Goal: Task Accomplishment & Management: Complete application form

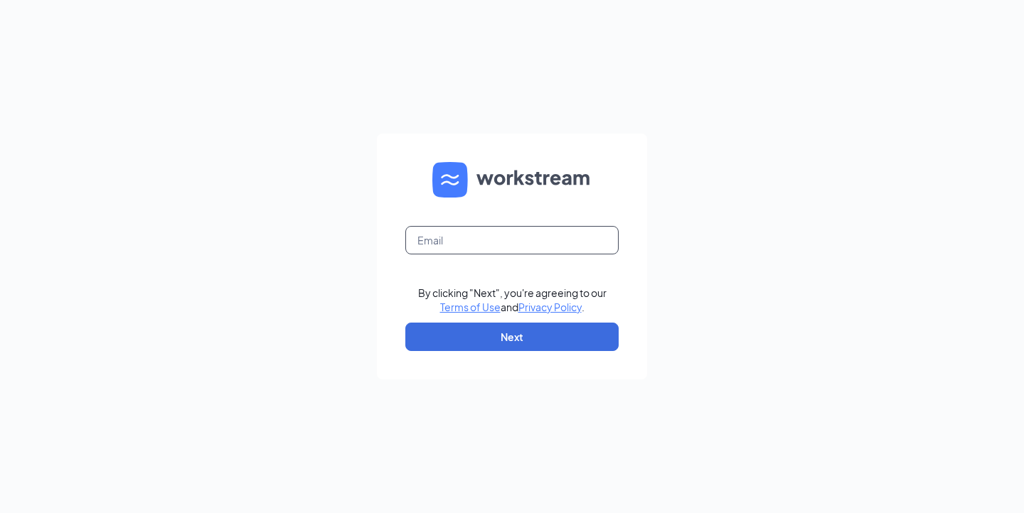
click at [478, 236] on input "text" at bounding box center [511, 240] width 213 height 28
type input "1890@bajco.net"
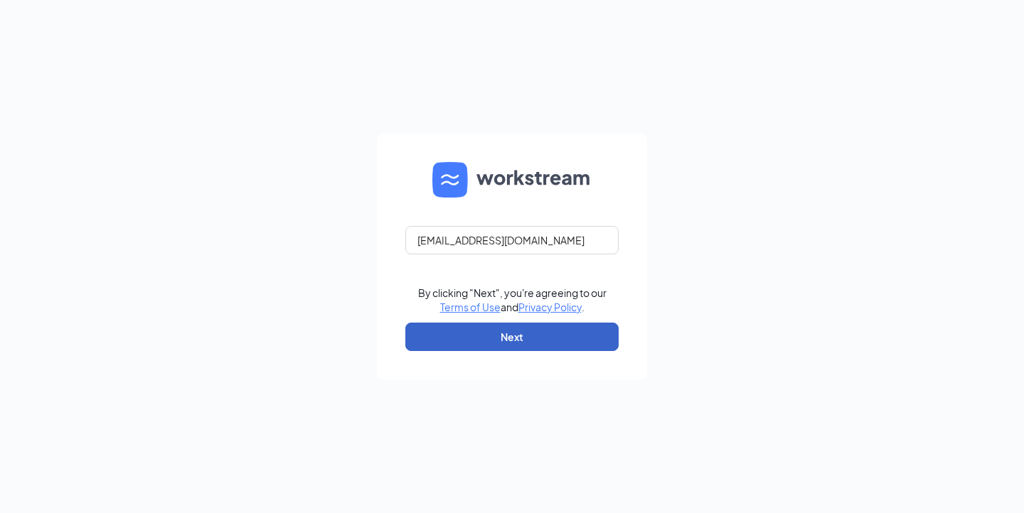
click at [508, 348] on button "Next" at bounding box center [511, 337] width 213 height 28
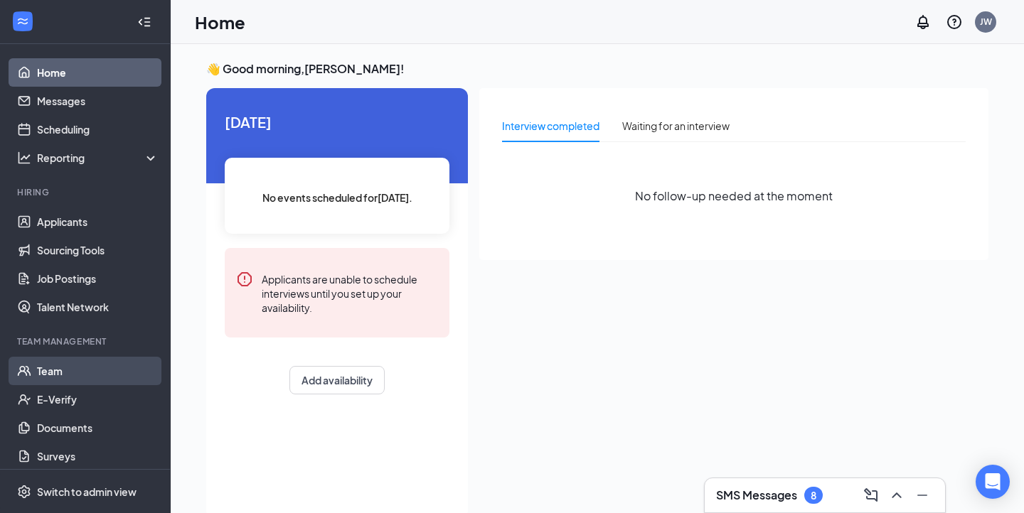
click at [53, 368] on link "Team" at bounding box center [98, 371] width 122 height 28
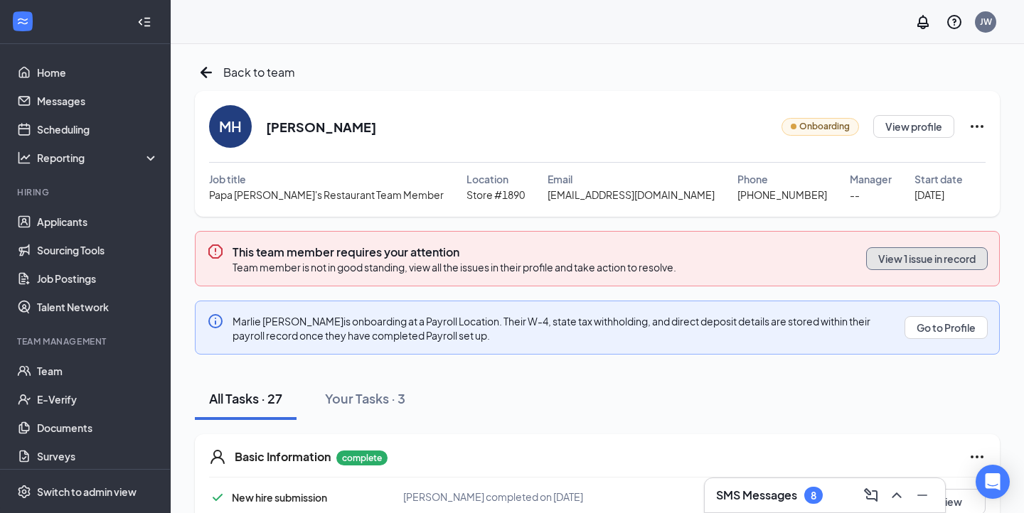
click at [929, 258] on button "View 1 issue in record" at bounding box center [927, 258] width 122 height 23
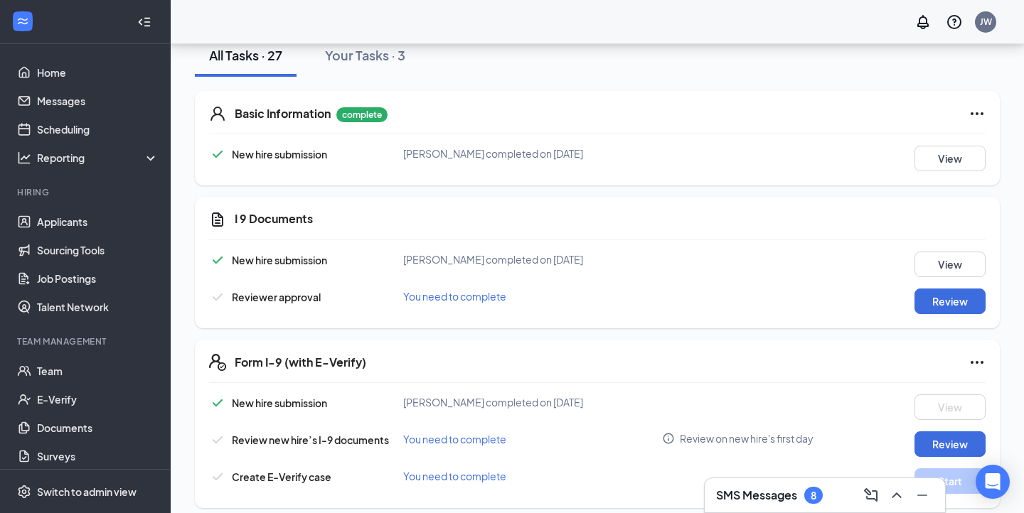
scroll to position [346, 0]
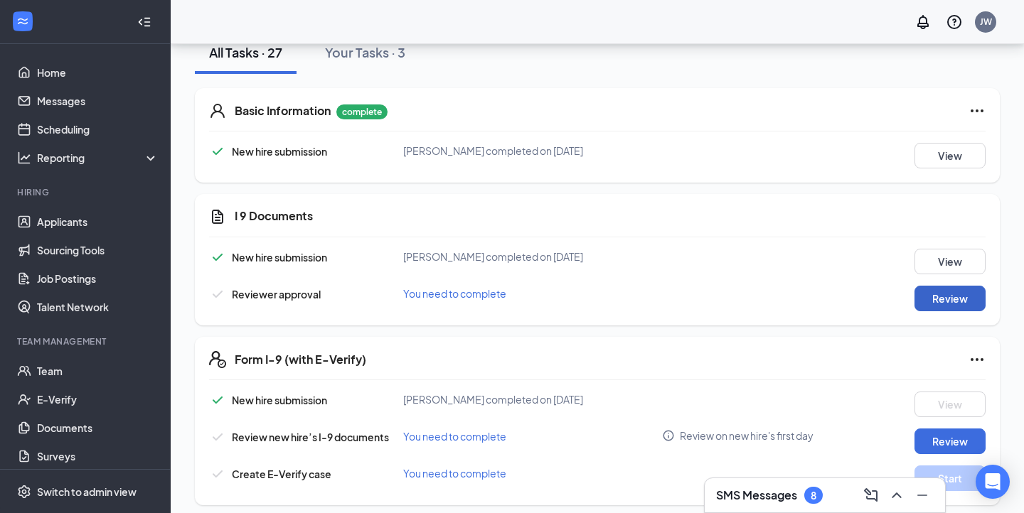
click at [946, 307] on button "Review" at bounding box center [949, 299] width 71 height 26
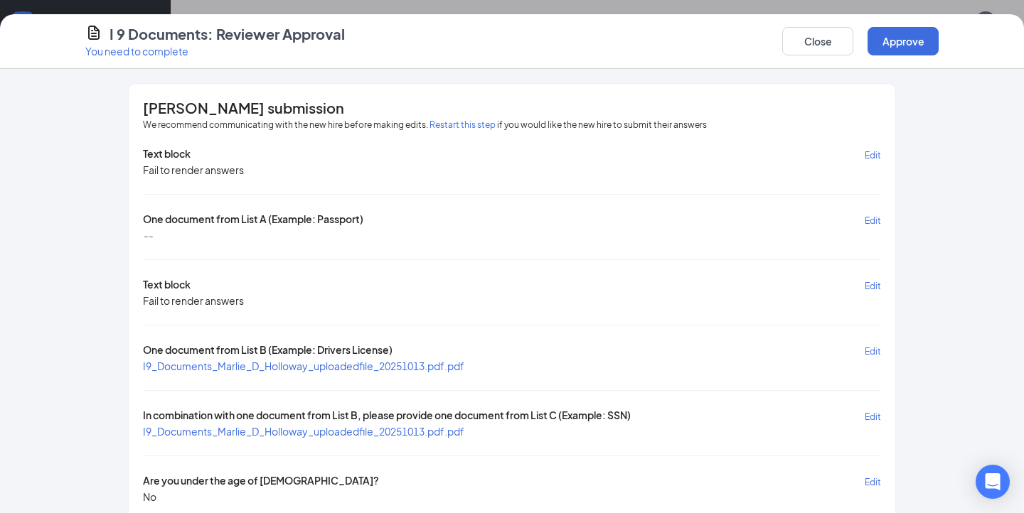
scroll to position [83, 0]
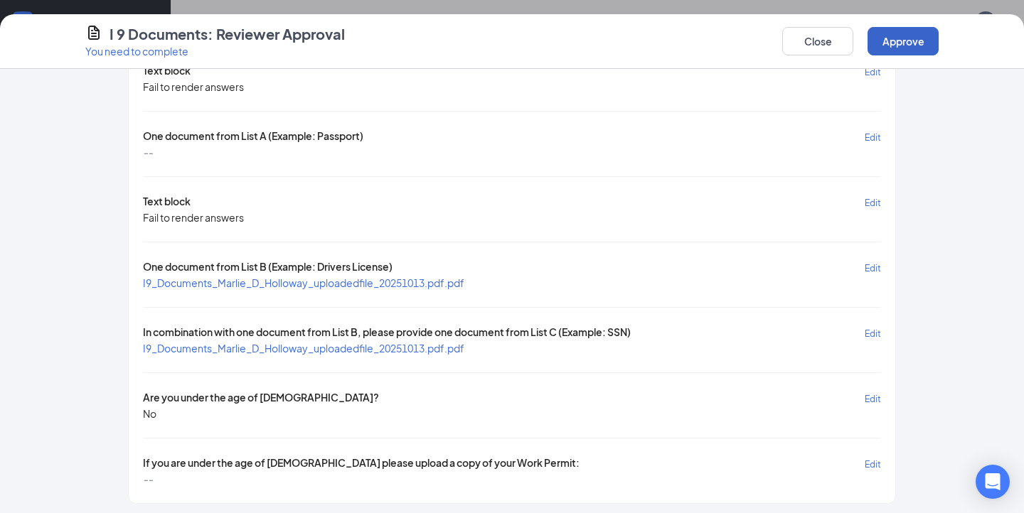
click at [907, 46] on button "Approve" at bounding box center [902, 41] width 71 height 28
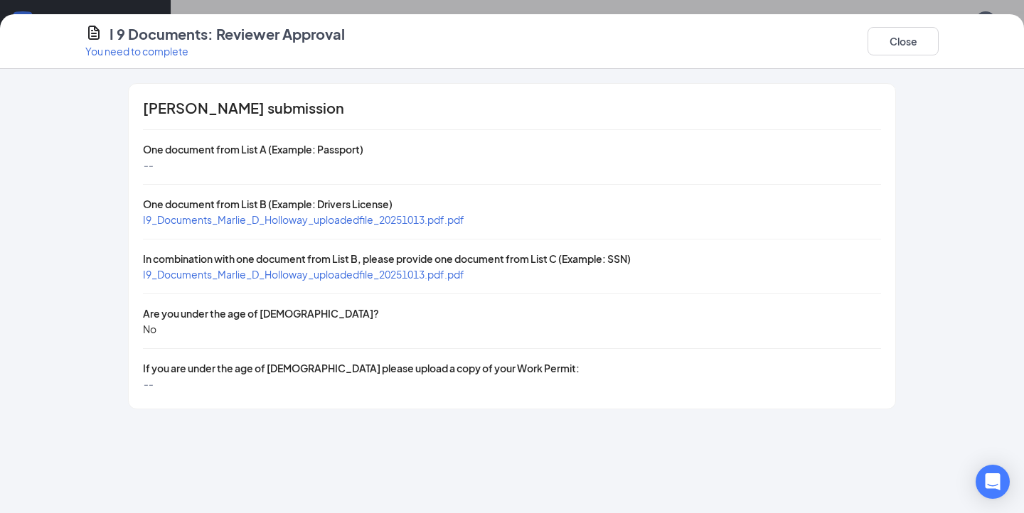
scroll to position [0, 0]
click at [907, 46] on button "Close" at bounding box center [902, 41] width 71 height 28
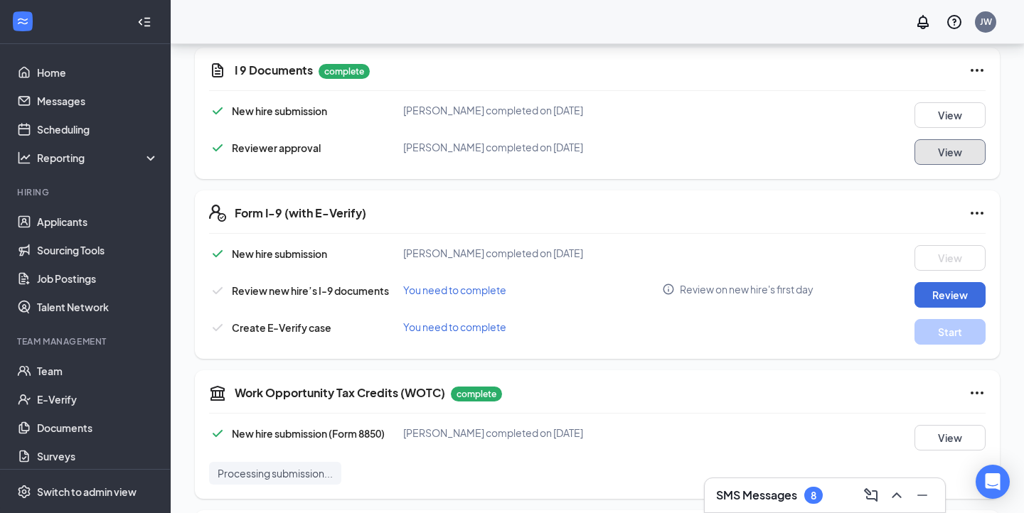
scroll to position [493, 0]
click at [956, 295] on button "Review" at bounding box center [949, 295] width 71 height 26
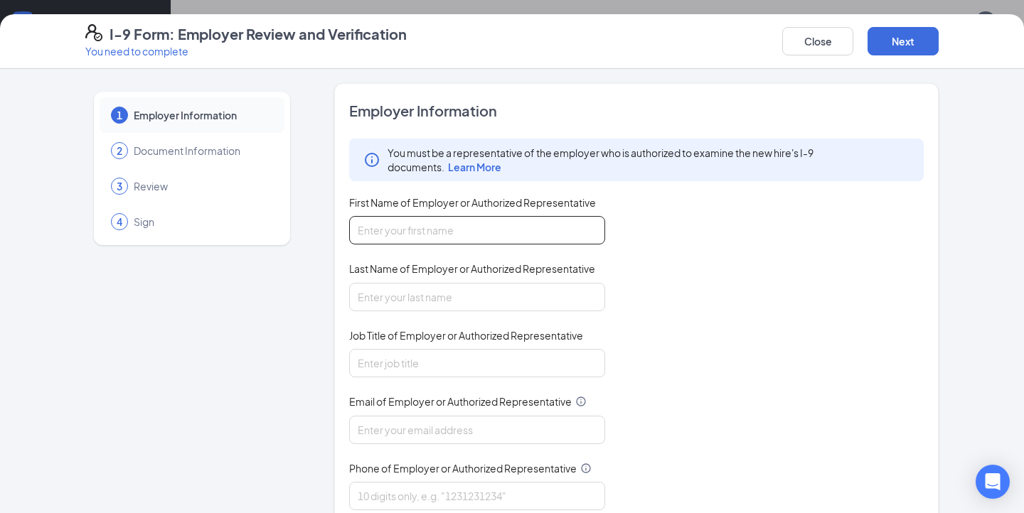
click at [434, 228] on input "First Name of Employer or Authorized Representative" at bounding box center [477, 230] width 256 height 28
type input "James"
click at [443, 299] on input "Last Name of Employer or Authorized Representative" at bounding box center [477, 297] width 256 height 28
type input "Woolley"
click at [454, 360] on input "Job Title of Employer or Authorized Representative" at bounding box center [477, 363] width 256 height 28
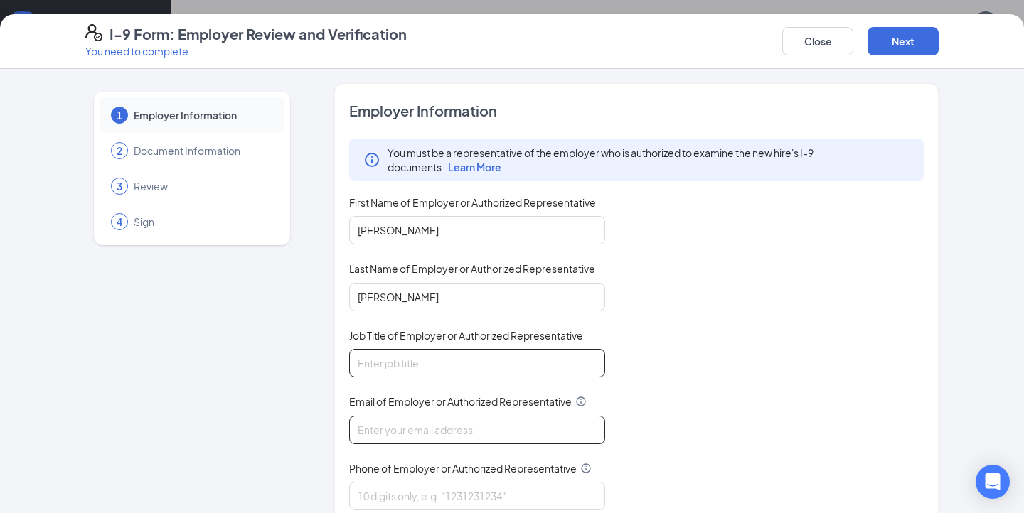
type input "General Manager"
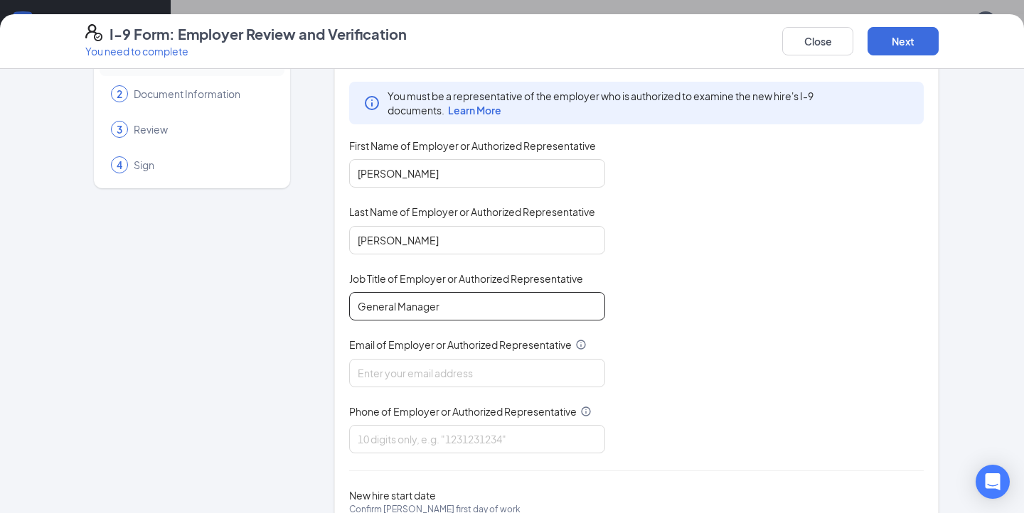
scroll to position [59, 0]
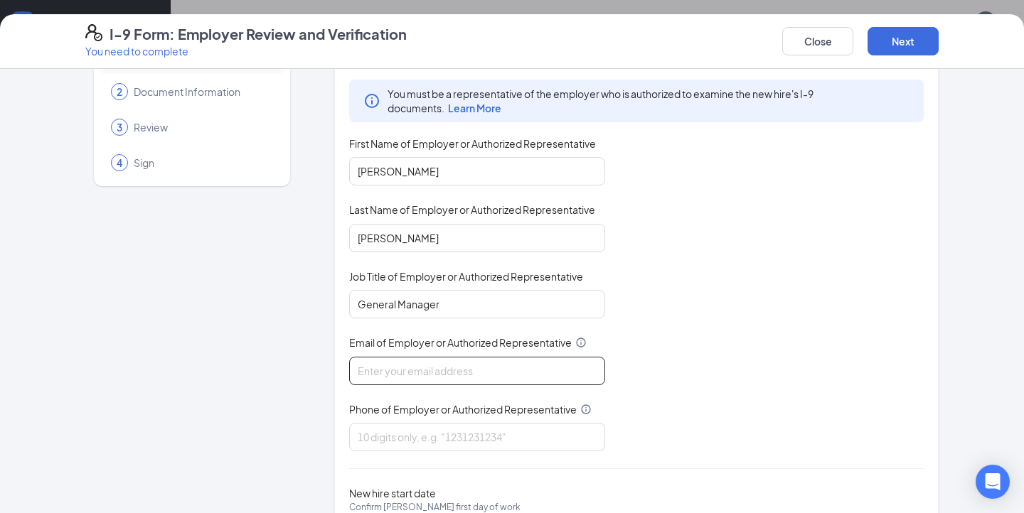
click at [416, 369] on input "Email of Employer or Authorized Representative" at bounding box center [477, 371] width 256 height 28
type input "1890@bajco.net"
click at [437, 426] on input "Phone of Employer or Authorized Representative" at bounding box center [477, 437] width 256 height 28
type input "5743004161"
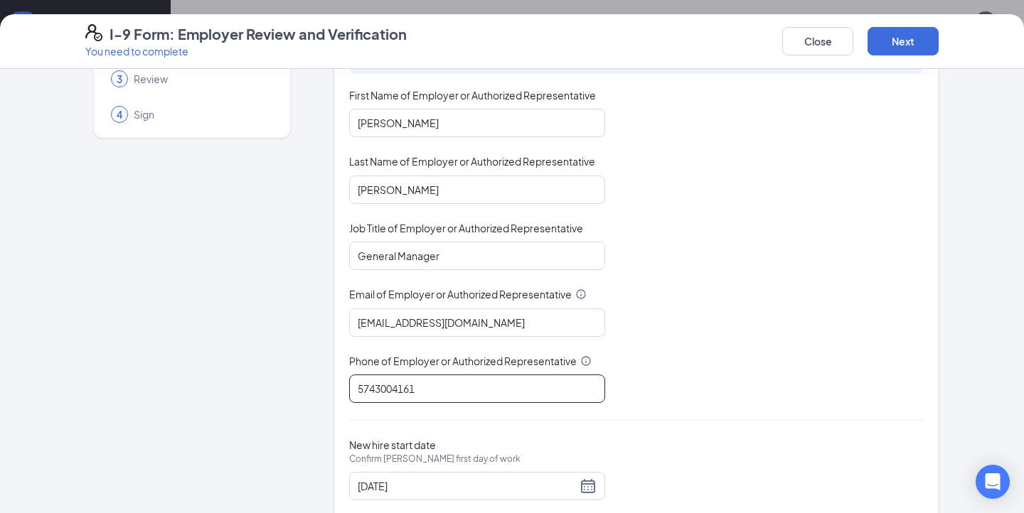
scroll to position [142, 0]
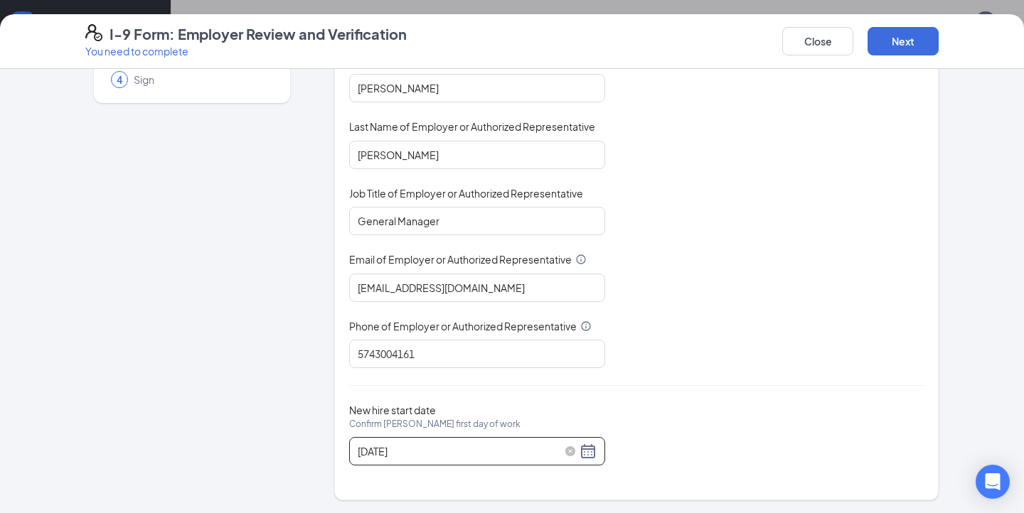
click at [589, 453] on div "10/13/2025" at bounding box center [477, 451] width 239 height 17
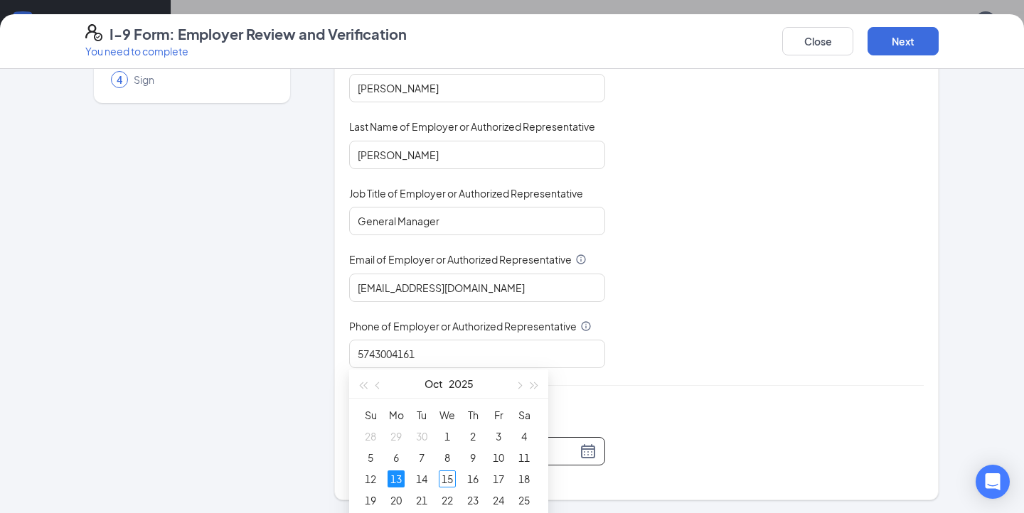
scroll to position [587, 0]
type input "10/15/2025"
click at [445, 478] on div "15" at bounding box center [447, 483] width 17 height 17
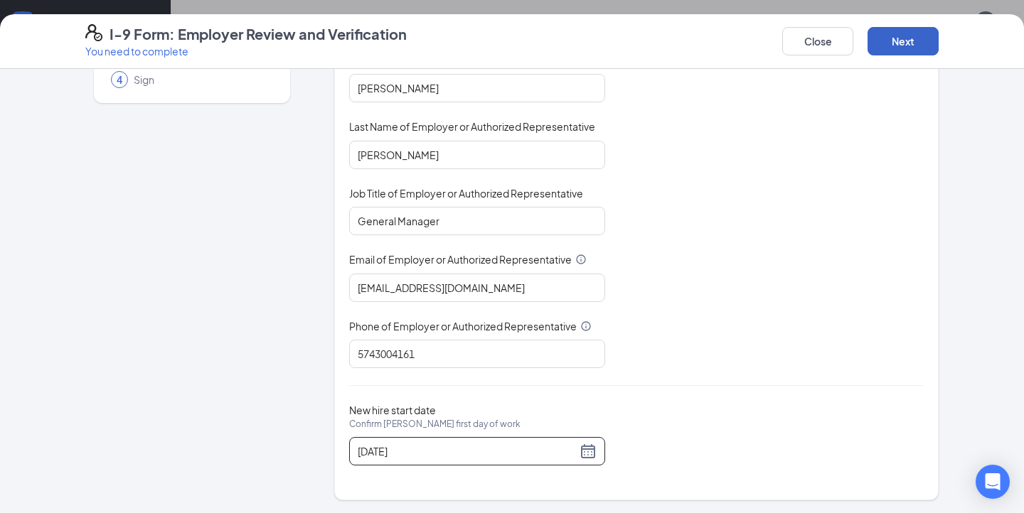
click at [905, 34] on button "Next" at bounding box center [902, 41] width 71 height 28
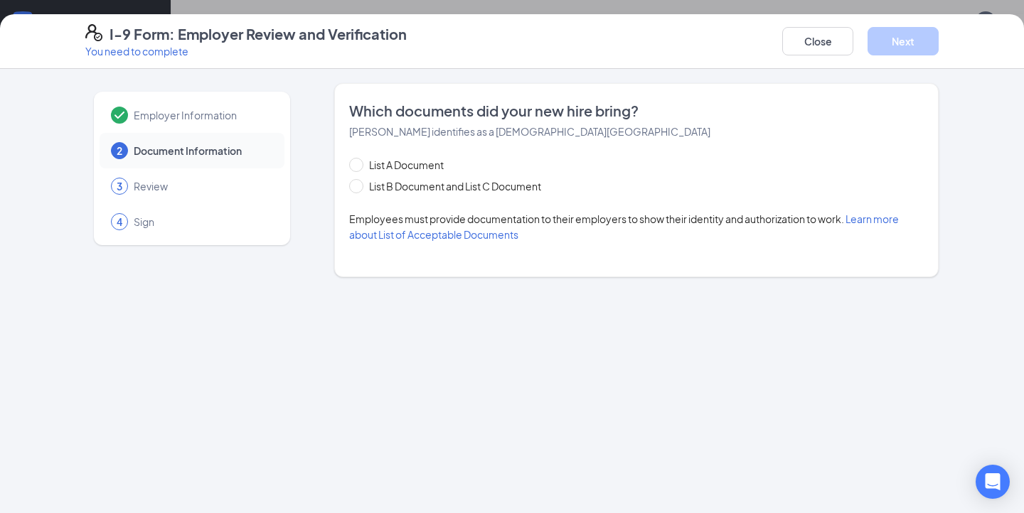
scroll to position [0, 0]
click at [412, 166] on span "List A Document" at bounding box center [406, 165] width 86 height 16
click at [359, 166] on input "List A Document" at bounding box center [354, 163] width 10 height 10
radio input "true"
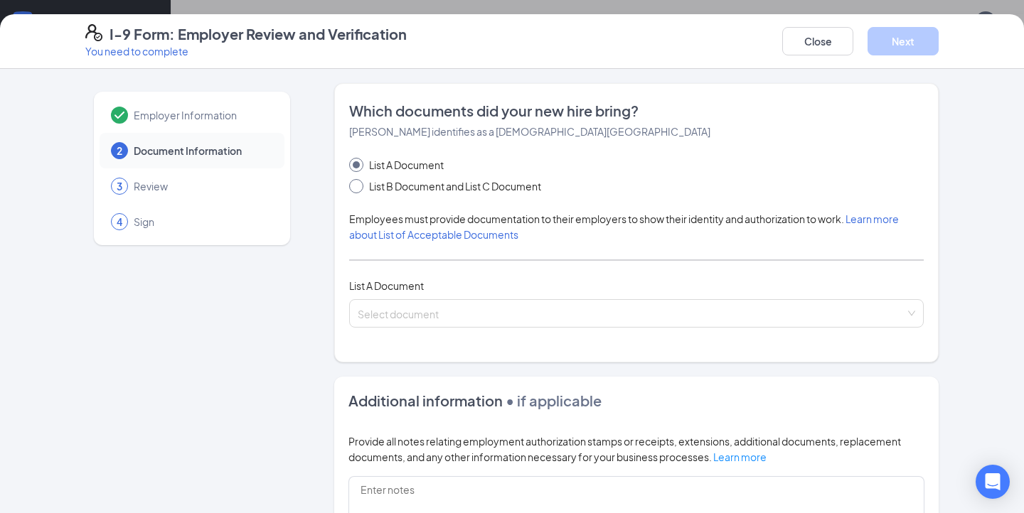
click at [442, 188] on span "List B Document and List C Document" at bounding box center [454, 186] width 183 height 16
click at [359, 188] on input "List B Document and List C Document" at bounding box center [354, 184] width 10 height 10
radio input "true"
radio input "false"
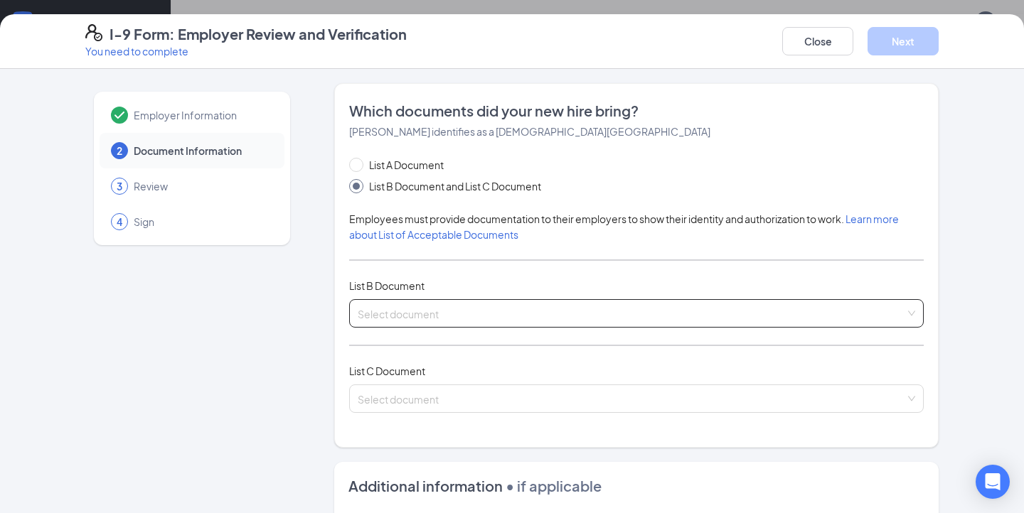
click at [451, 318] on input "search" at bounding box center [631, 310] width 547 height 21
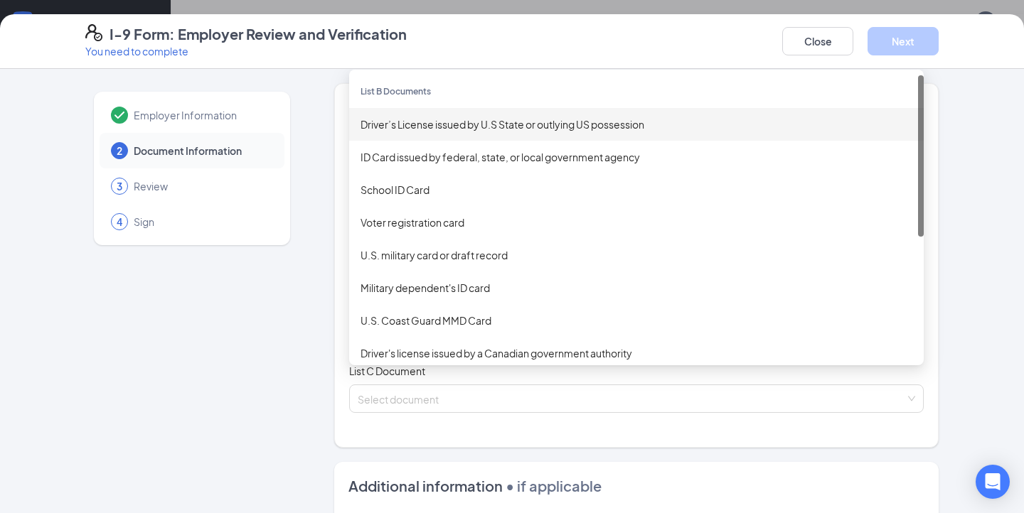
click at [447, 122] on div "Driver’s License issued by U.S State or outlying US possession" at bounding box center [636, 125] width 552 height 16
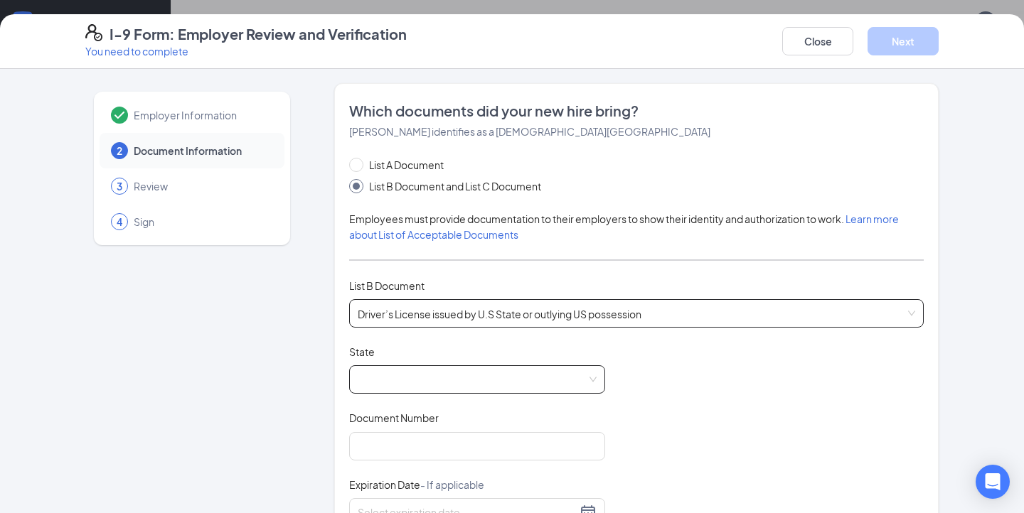
click at [432, 373] on span at bounding box center [477, 379] width 239 height 27
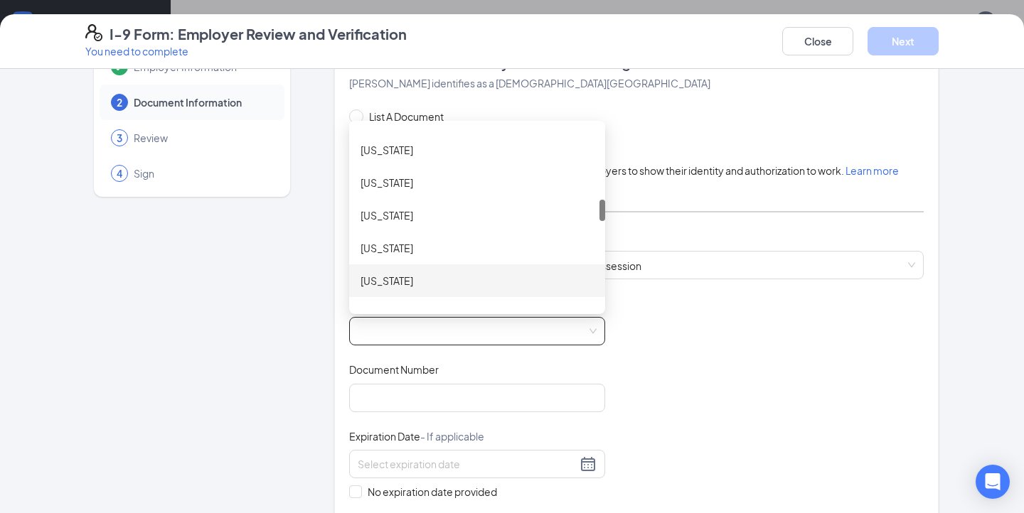
scroll to position [749, 0]
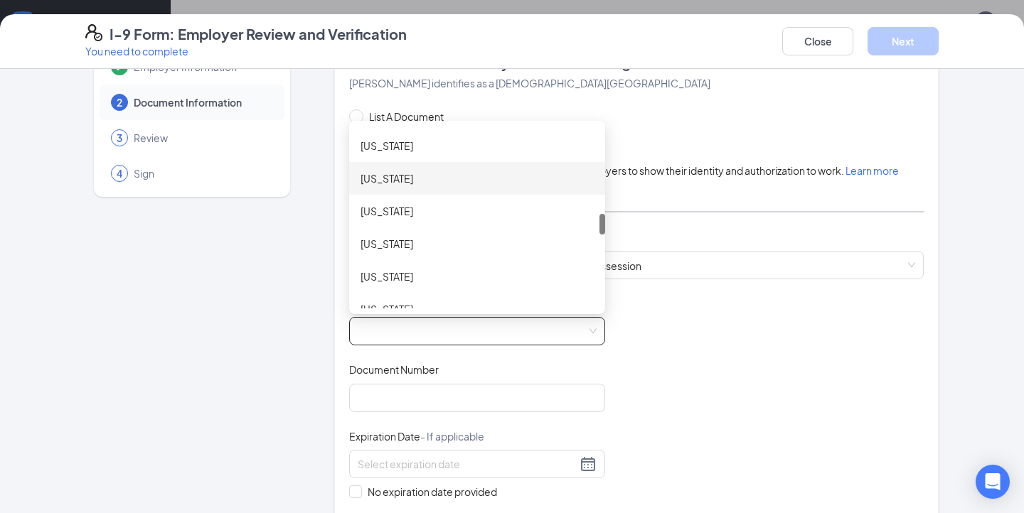
click at [395, 173] on div "Michigan" at bounding box center [476, 179] width 233 height 16
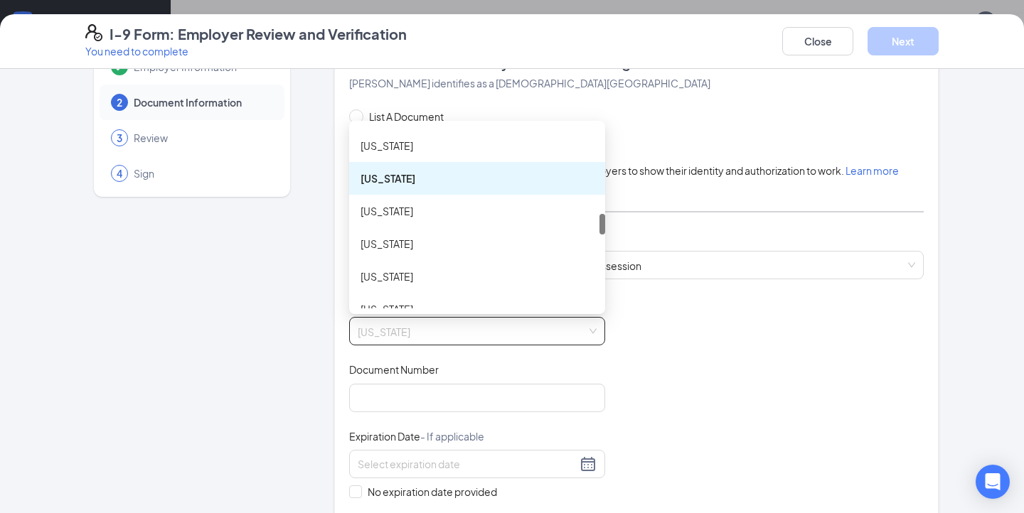
click at [398, 181] on div "Michigan" at bounding box center [476, 179] width 233 height 16
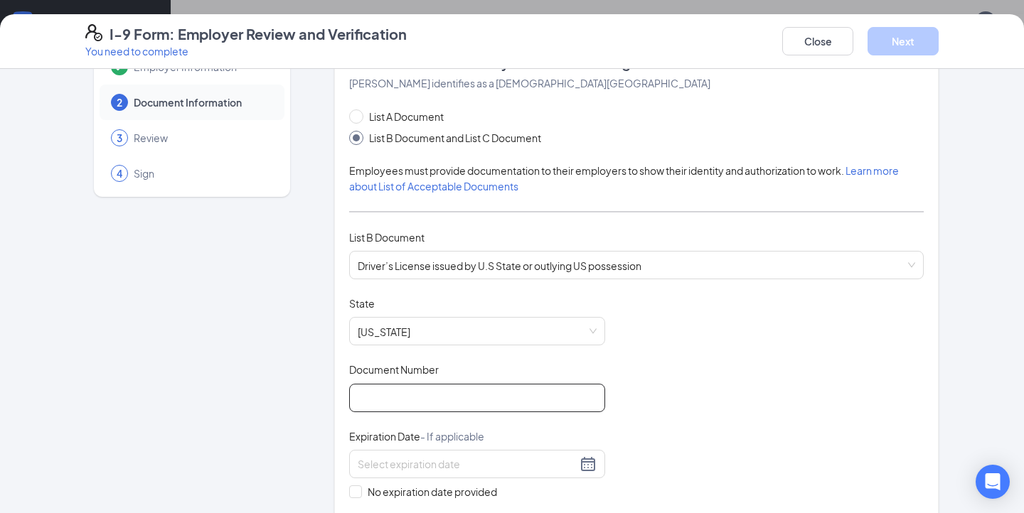
click at [416, 407] on input "Document Number" at bounding box center [477, 398] width 256 height 28
type input "400585139655"
click at [508, 466] on input at bounding box center [467, 464] width 219 height 16
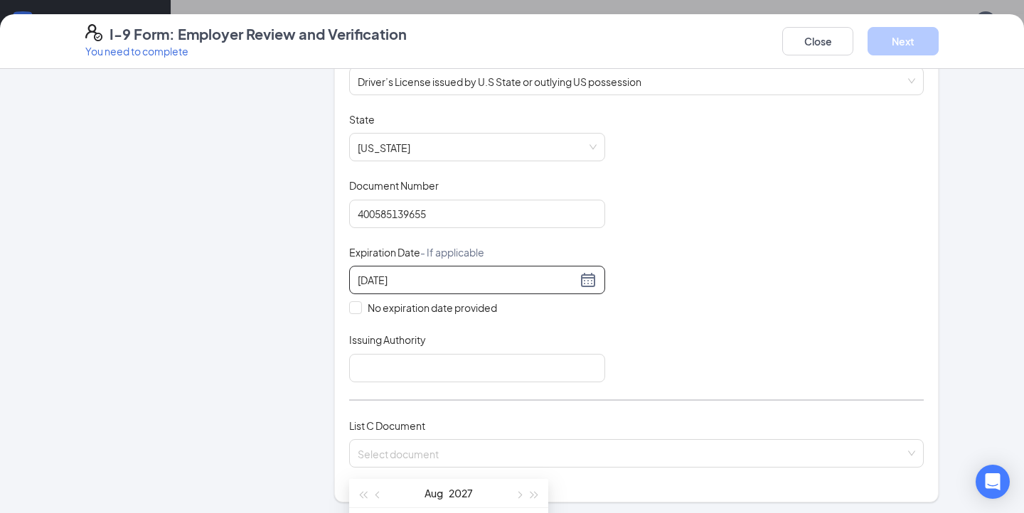
scroll to position [240, 0]
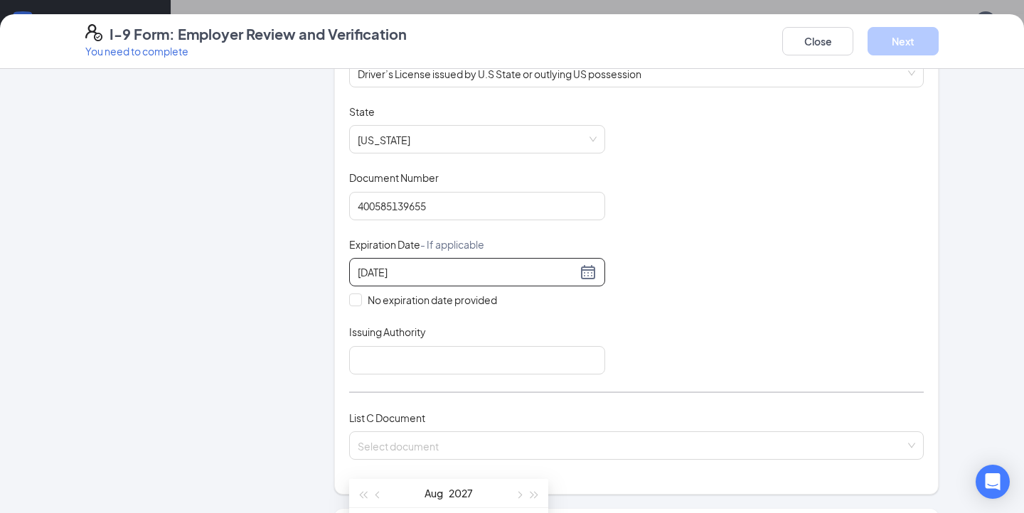
type input "08/22/2027"
click at [491, 328] on div "Issuing Authority" at bounding box center [477, 335] width 256 height 21
click at [492, 282] on div at bounding box center [477, 272] width 256 height 28
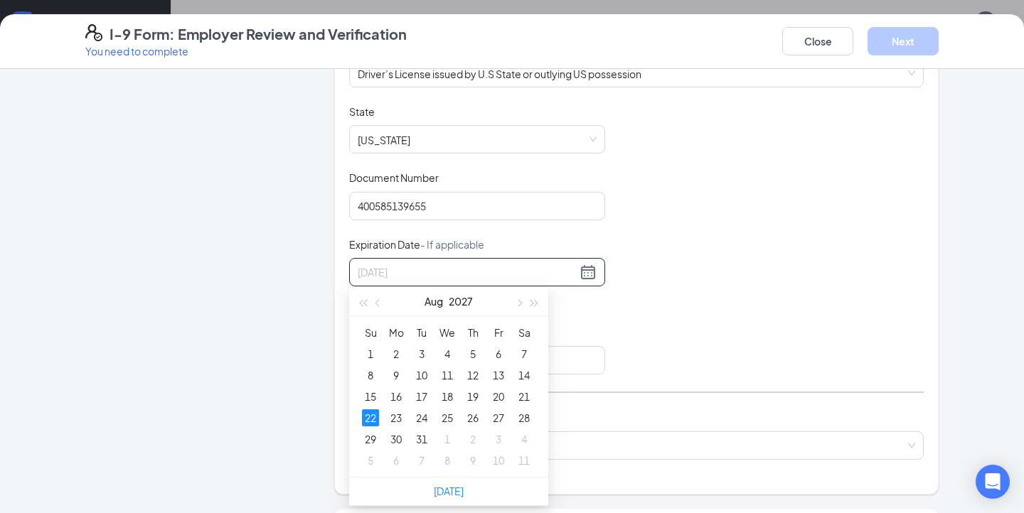
click at [363, 419] on div "22" at bounding box center [370, 418] width 17 height 17
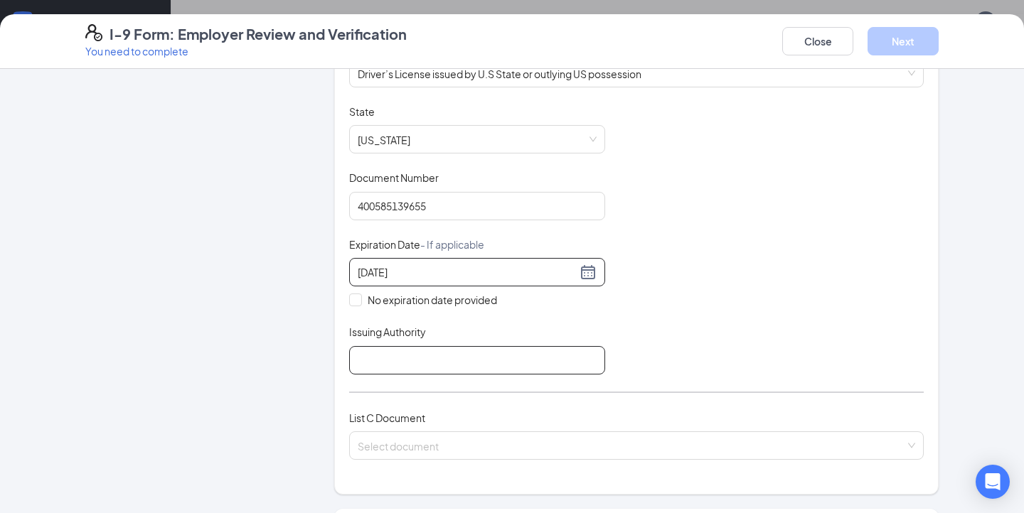
type input "08/22/2027"
click at [405, 355] on input "Issuing Authority" at bounding box center [477, 360] width 256 height 28
type input "Michigan"
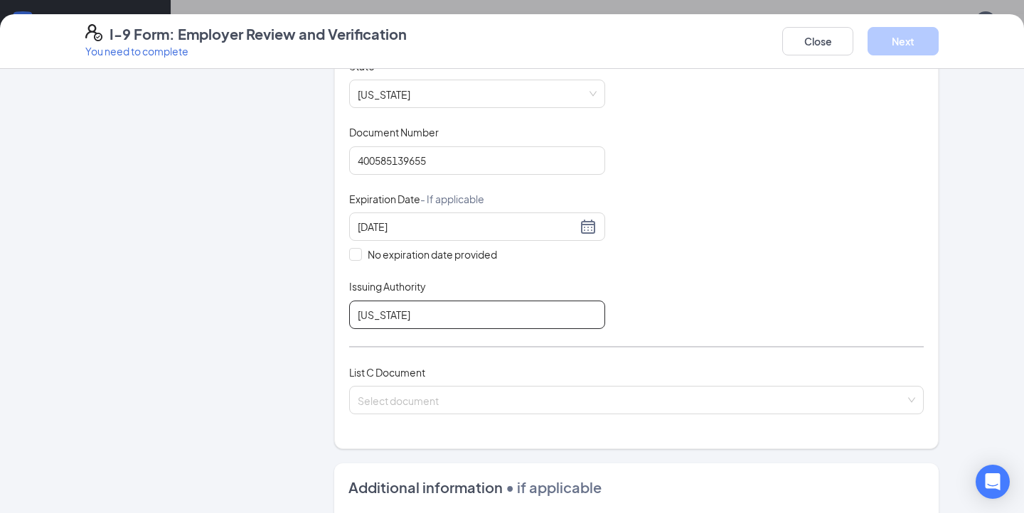
scroll to position [294, 0]
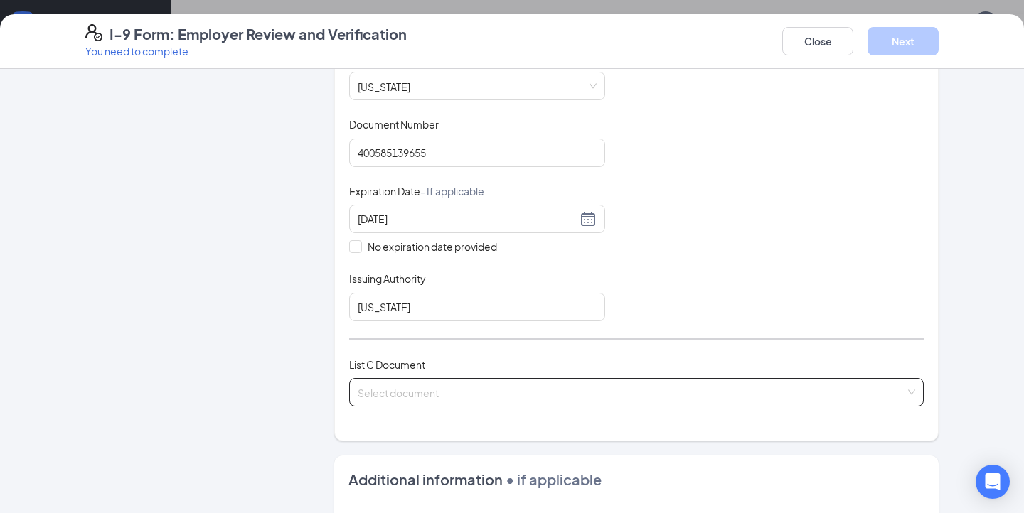
click at [441, 388] on input "search" at bounding box center [631, 389] width 547 height 21
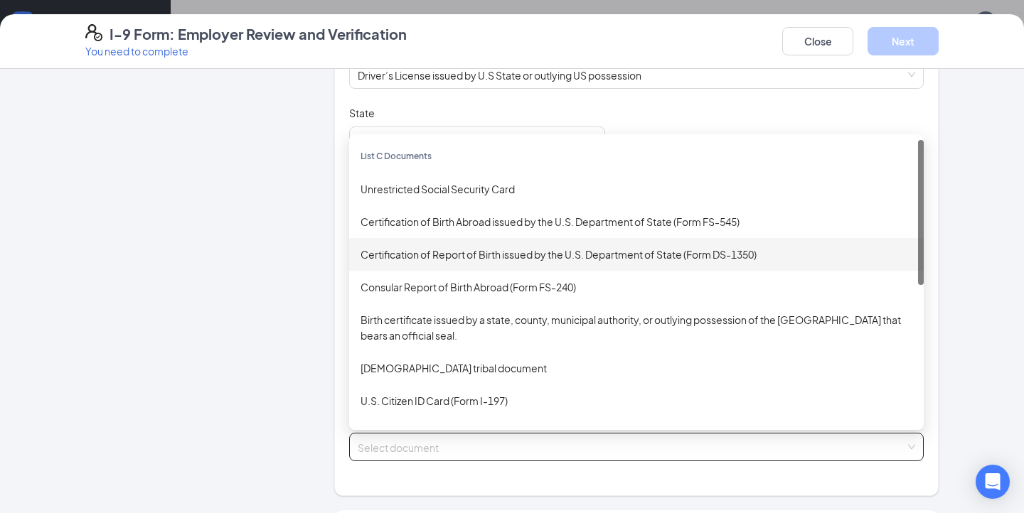
scroll to position [242, 0]
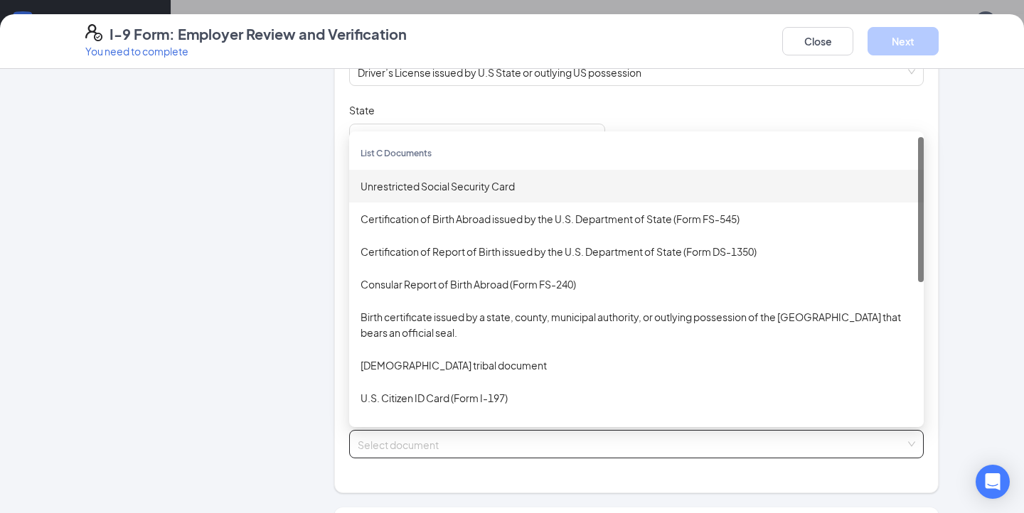
click at [382, 182] on div "Unrestricted Social Security Card" at bounding box center [636, 186] width 552 height 16
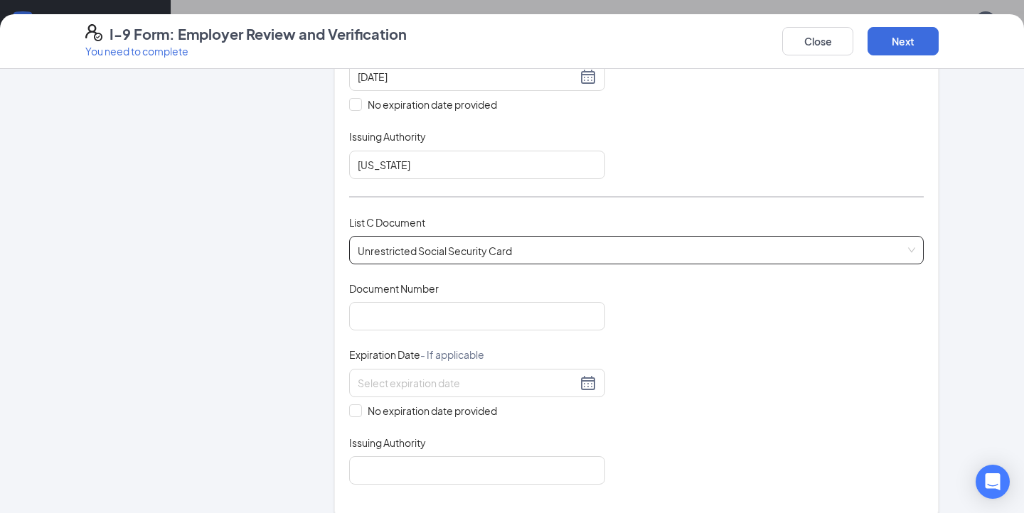
scroll to position [450, 0]
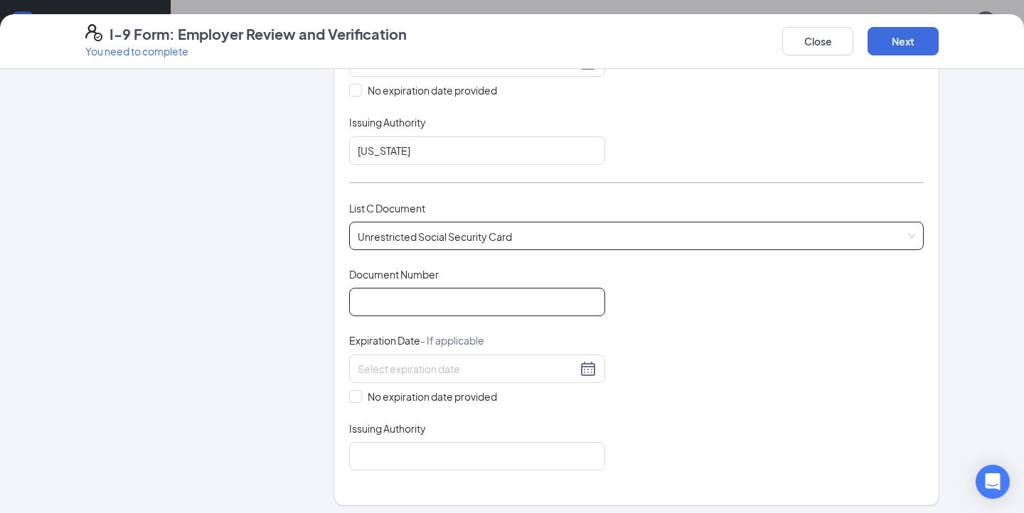
click at [538, 300] on input "Document Number" at bounding box center [477, 302] width 256 height 28
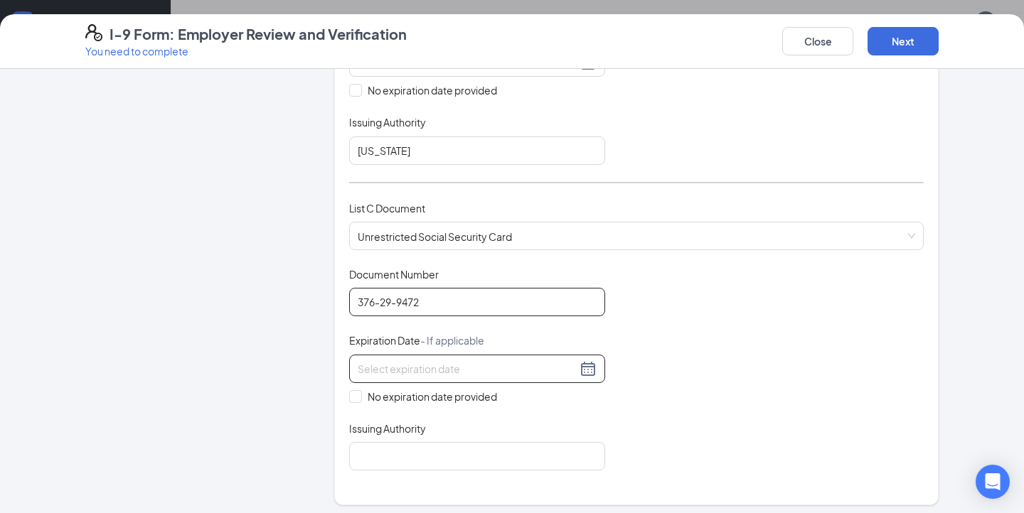
type input "376-29-9472"
click at [452, 361] on input at bounding box center [467, 369] width 219 height 16
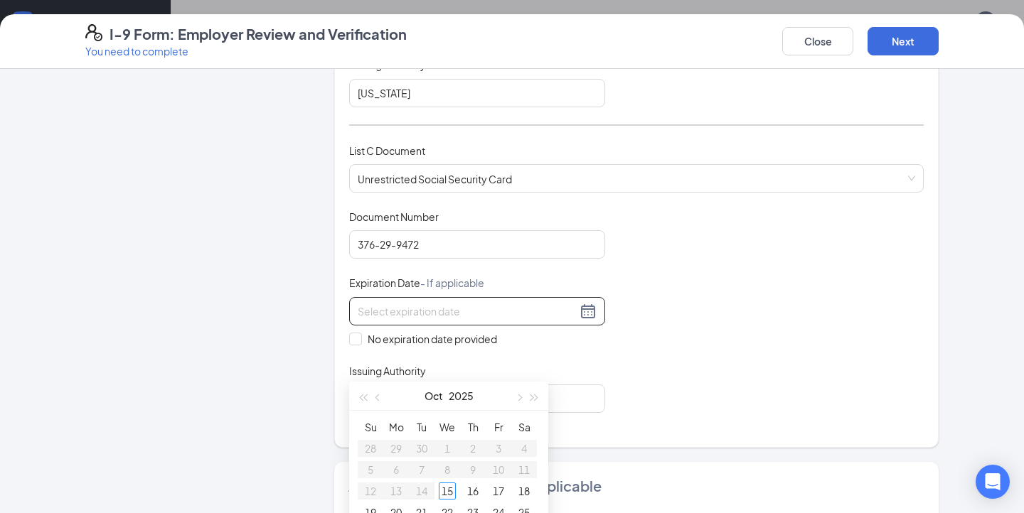
scroll to position [508, 0]
click at [717, 342] on div "Document Title Unrestricted Social Security Card Document Number 376-29-9472 Ex…" at bounding box center [636, 310] width 574 height 203
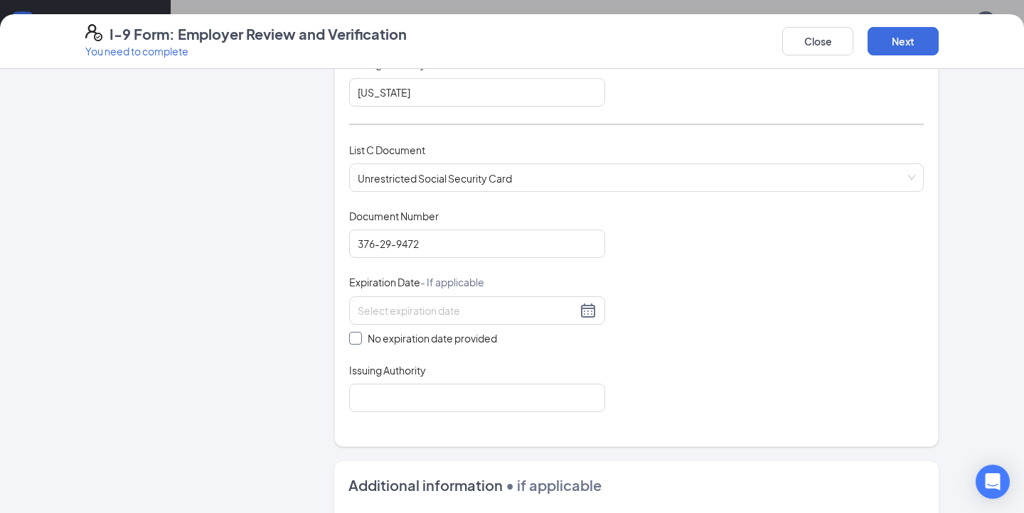
click at [393, 331] on span "No expiration date provided" at bounding box center [432, 339] width 141 height 16
click at [359, 332] on input "No expiration date provided" at bounding box center [354, 337] width 10 height 10
checkbox input "true"
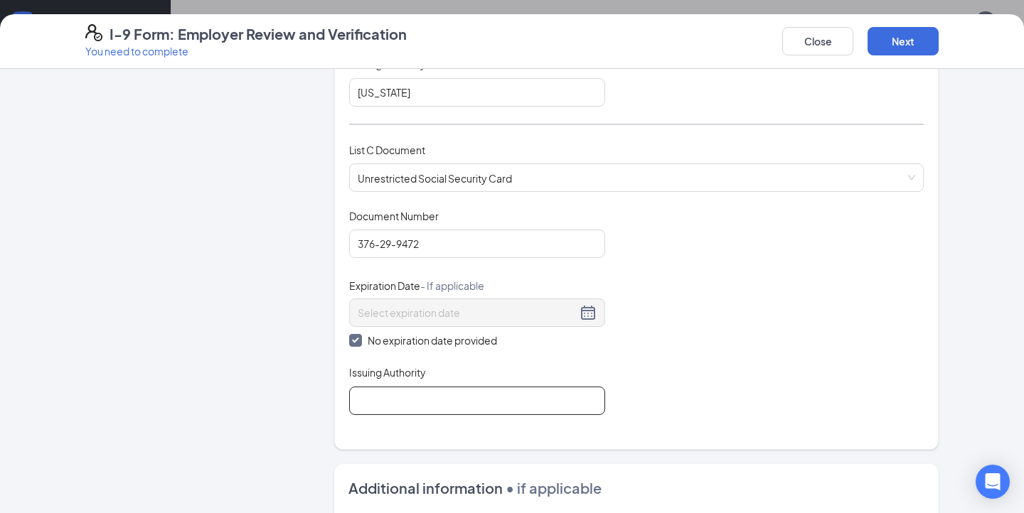
click at [408, 400] on input "Issuing Authority" at bounding box center [477, 401] width 256 height 28
type input "USA"
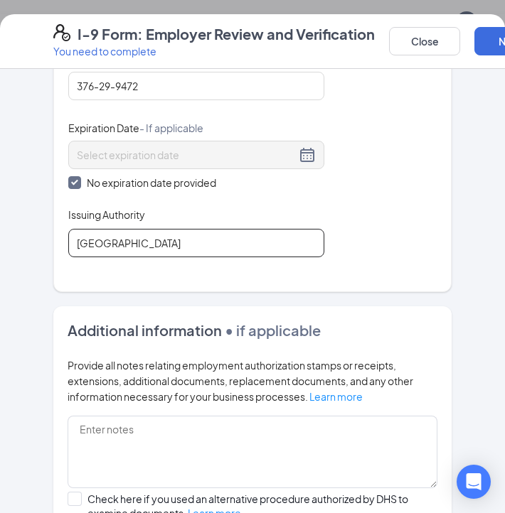
scroll to position [1019, 0]
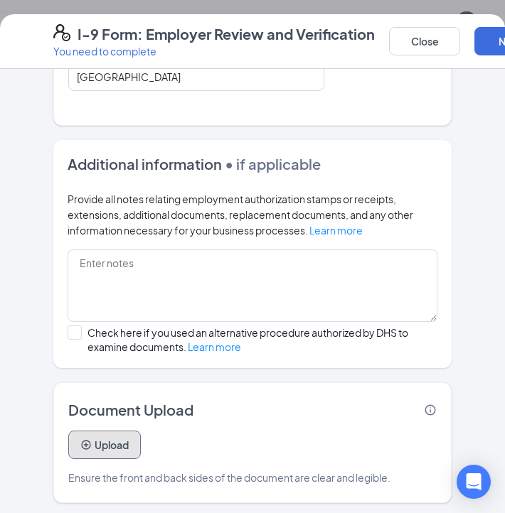
click at [115, 436] on button "Upload" at bounding box center [104, 445] width 73 height 28
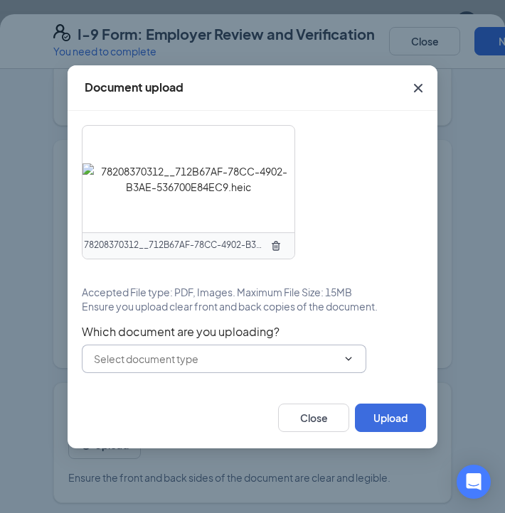
click at [359, 365] on span at bounding box center [224, 359] width 284 height 28
click at [348, 361] on icon "ChevronDown" at bounding box center [348, 358] width 11 height 11
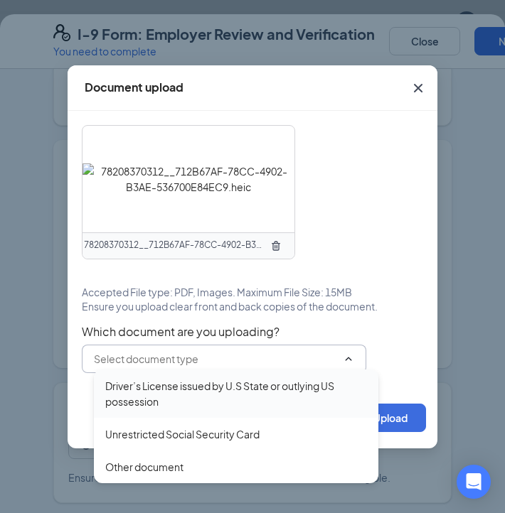
click at [260, 390] on div "Driver’s License issued by U.S State or outlying US possession" at bounding box center [236, 393] width 262 height 31
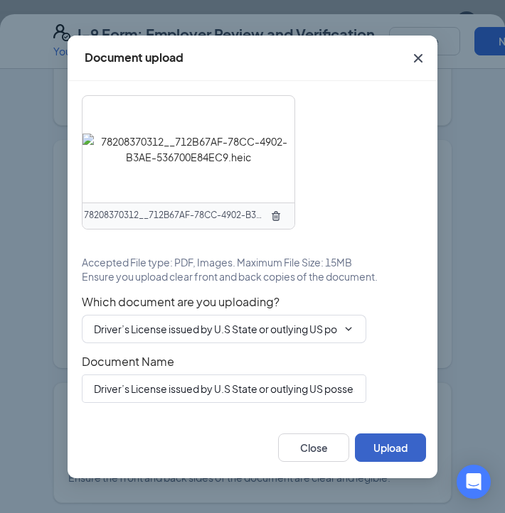
click at [378, 447] on button "Upload" at bounding box center [390, 448] width 71 height 28
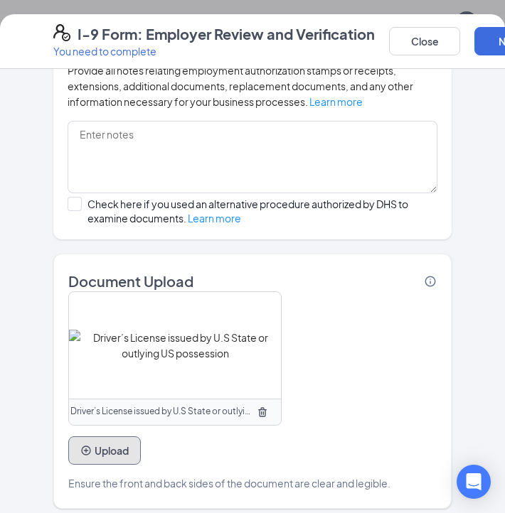
scroll to position [1153, 0]
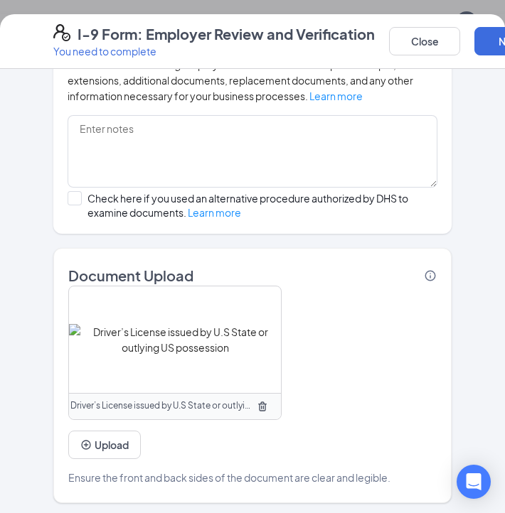
click at [266, 405] on icon "TrashOutline" at bounding box center [262, 406] width 11 height 11
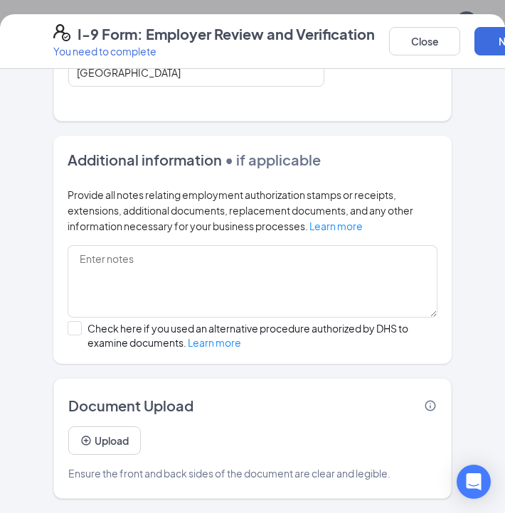
scroll to position [1019, 0]
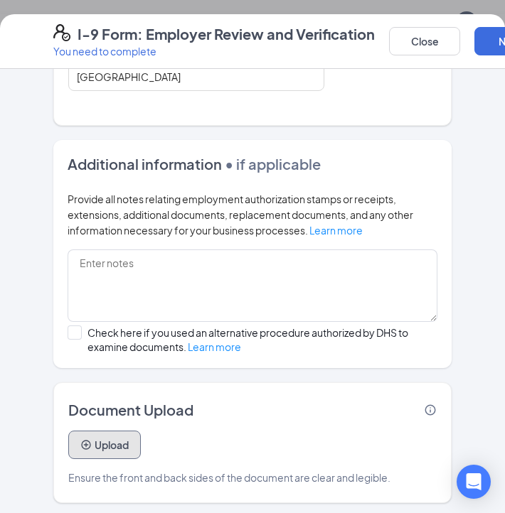
click at [124, 451] on button "Upload" at bounding box center [104, 445] width 73 height 28
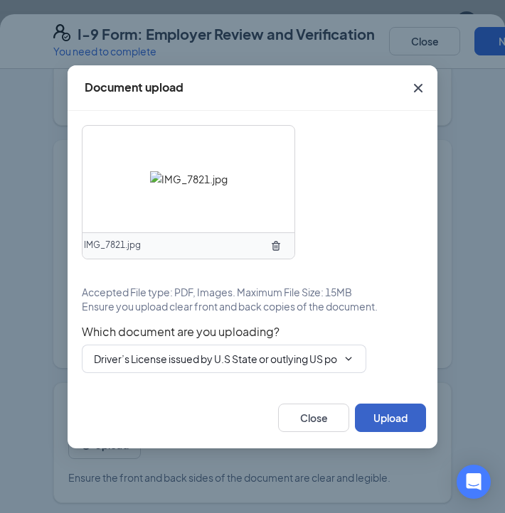
click at [385, 420] on button "Upload" at bounding box center [390, 418] width 71 height 28
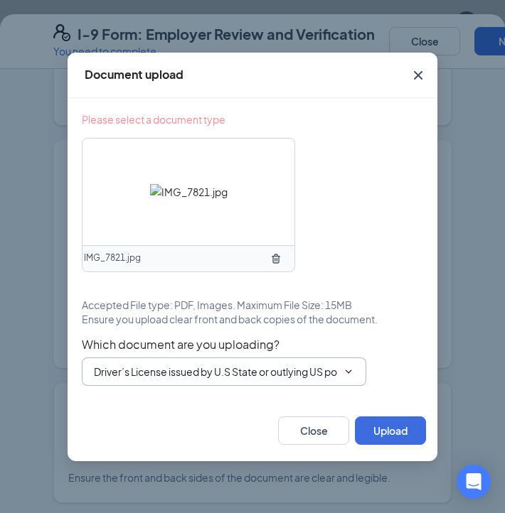
click at [230, 377] on input "Driver’s License issued by U.S State or outlying US possession" at bounding box center [215, 372] width 243 height 16
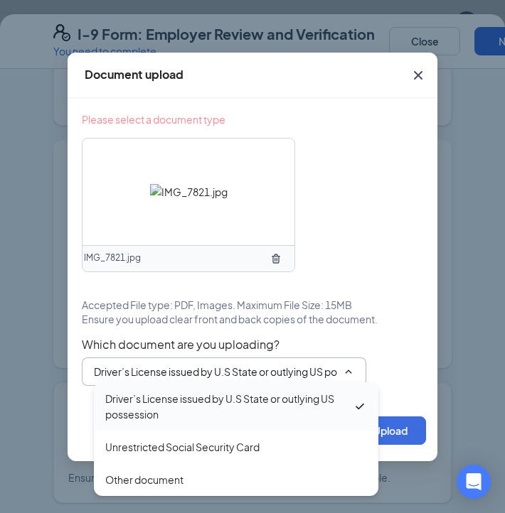
click at [228, 405] on div "Driver’s License issued by U.S State or outlying US possession" at bounding box center [228, 406] width 247 height 31
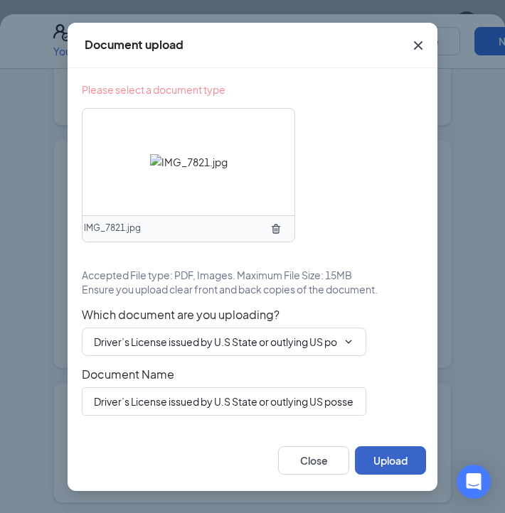
click at [381, 458] on button "Upload" at bounding box center [390, 461] width 71 height 28
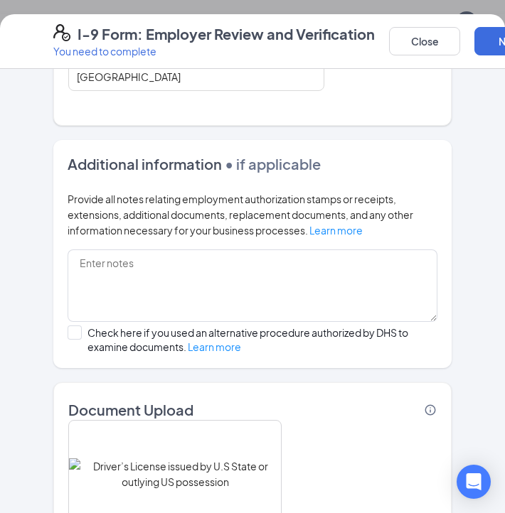
scroll to position [1153, 0]
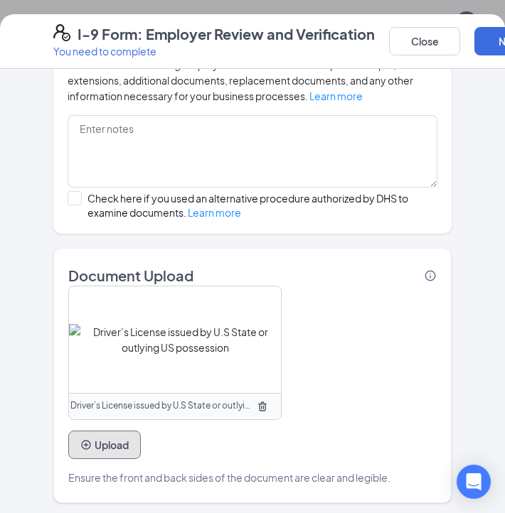
click at [109, 447] on button "Upload" at bounding box center [104, 445] width 73 height 28
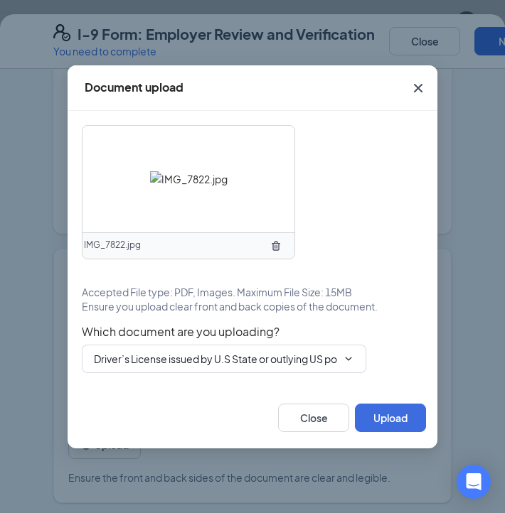
click at [348, 358] on icon "ChevronDown" at bounding box center [348, 358] width 11 height 11
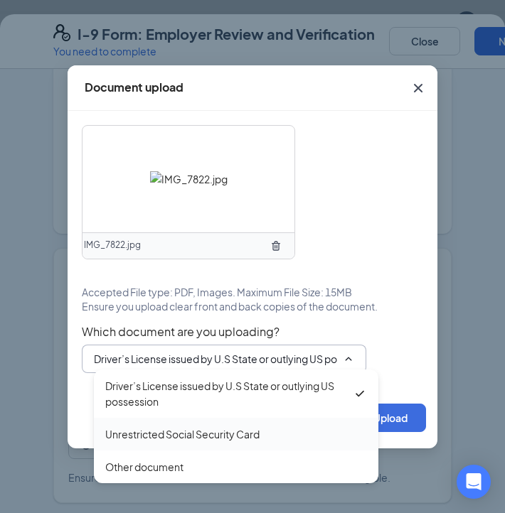
click at [257, 431] on div "Unrestricted Social Security Card" at bounding box center [182, 435] width 154 height 16
type input "Unrestricted Social Security Card"
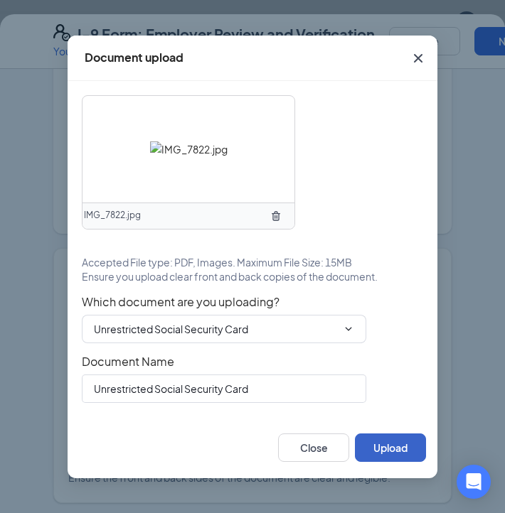
click at [407, 442] on button "Upload" at bounding box center [390, 448] width 71 height 28
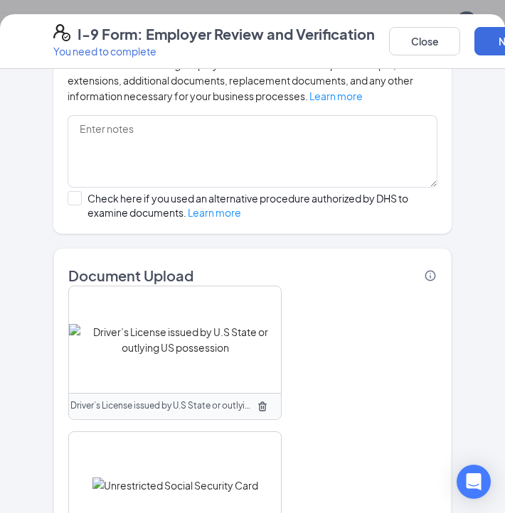
scroll to position [1299, 0]
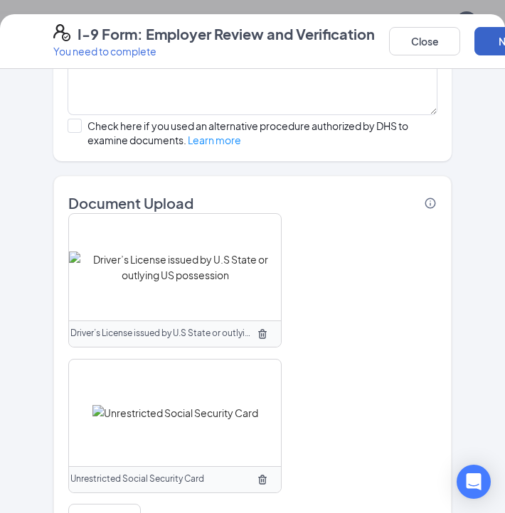
click at [497, 32] on button "Next" at bounding box center [509, 41] width 71 height 28
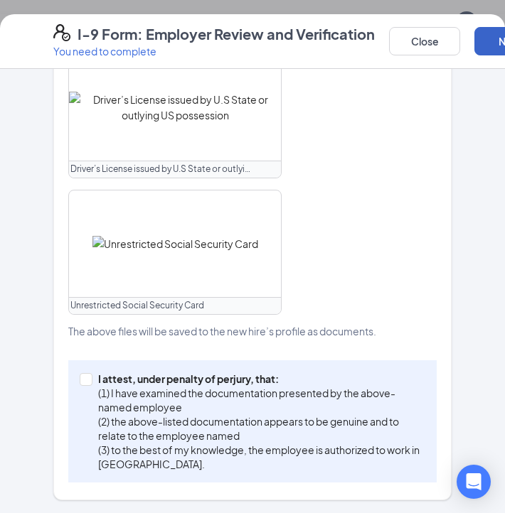
scroll to position [647, 0]
click at [86, 380] on input "I attest, under penalty of perjury, that: (1) I have examined the documentation…" at bounding box center [85, 378] width 10 height 10
checkbox input "true"
click at [491, 59] on div "I-9 Form: Employer Review and Verification You need to complete Close Next" at bounding box center [252, 41] width 505 height 55
click at [494, 48] on button "Next" at bounding box center [509, 41] width 71 height 28
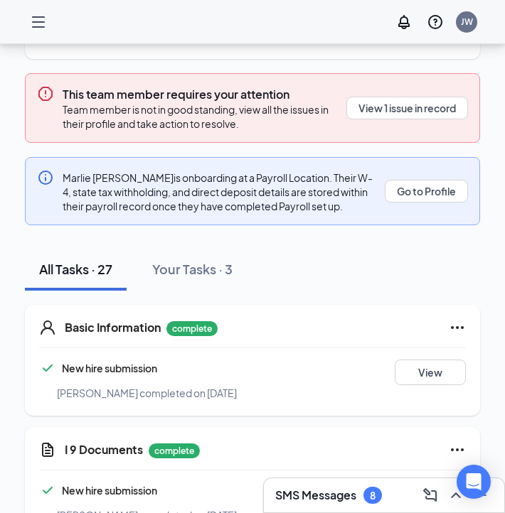
scroll to position [0, 0]
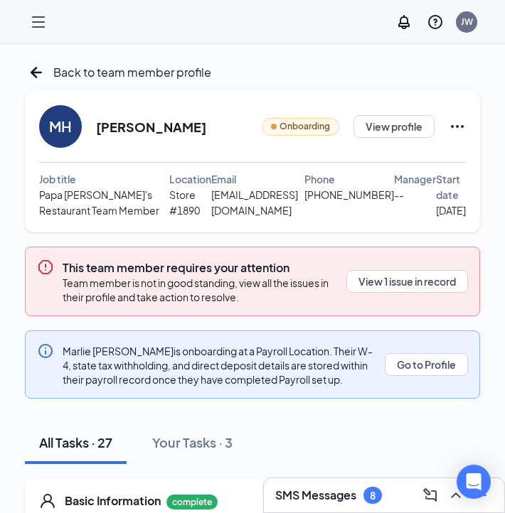
drag, startPoint x: 205, startPoint y: 115, endPoint x: 181, endPoint y: 115, distance: 24.2
click at [197, 115] on div "MH Marlie Holloway Onboarding View profile" at bounding box center [252, 126] width 427 height 43
click at [140, 123] on h2 "Marlie Holloway" at bounding box center [151, 127] width 110 height 18
click at [285, 270] on h3 "This team member requires your attention" at bounding box center [200, 268] width 275 height 16
click at [376, 273] on button "View 1 issue in record" at bounding box center [407, 281] width 122 height 23
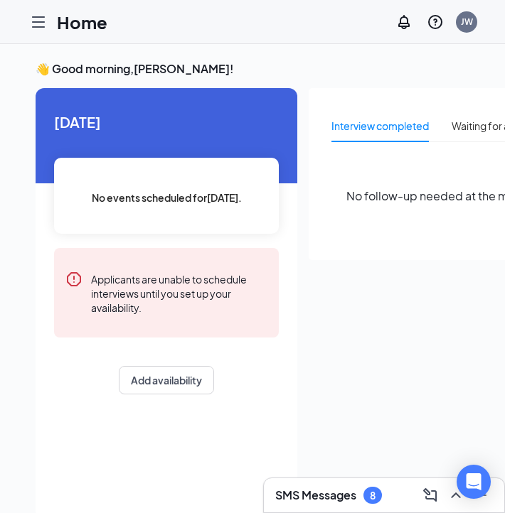
click at [40, 23] on icon "Hamburger" at bounding box center [38, 22] width 17 height 17
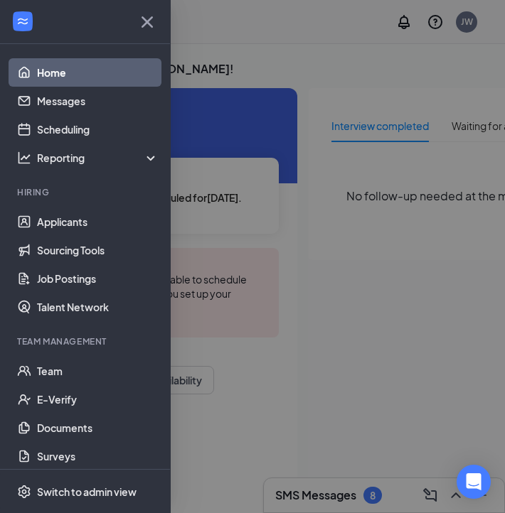
click at [492, 397] on div at bounding box center [252, 256] width 505 height 513
